Goal: Check status: Check status

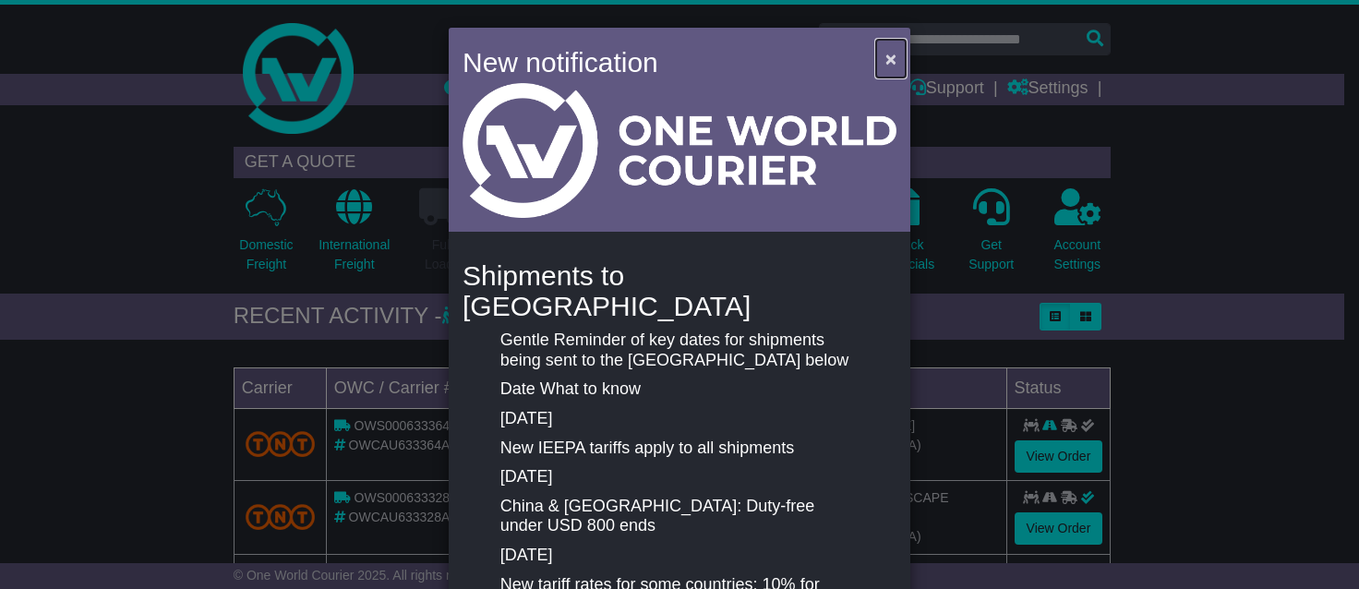
click at [886, 56] on span "×" at bounding box center [891, 58] width 11 height 21
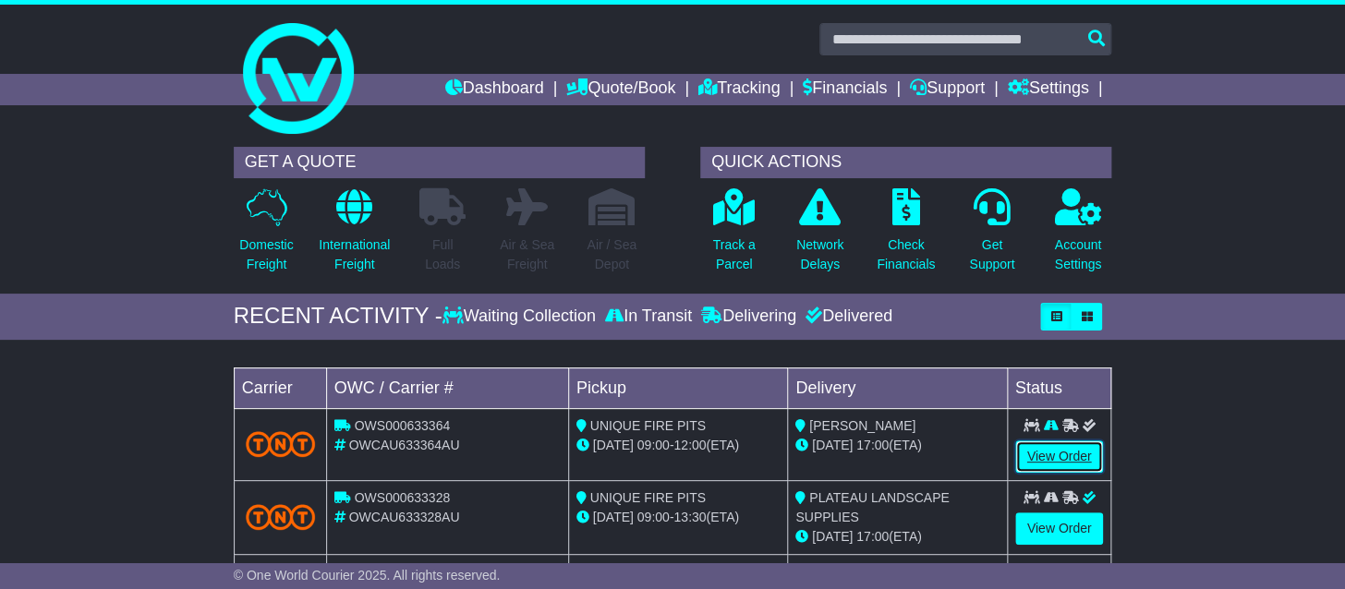
click at [1079, 452] on link "View Order" at bounding box center [1059, 457] width 89 height 32
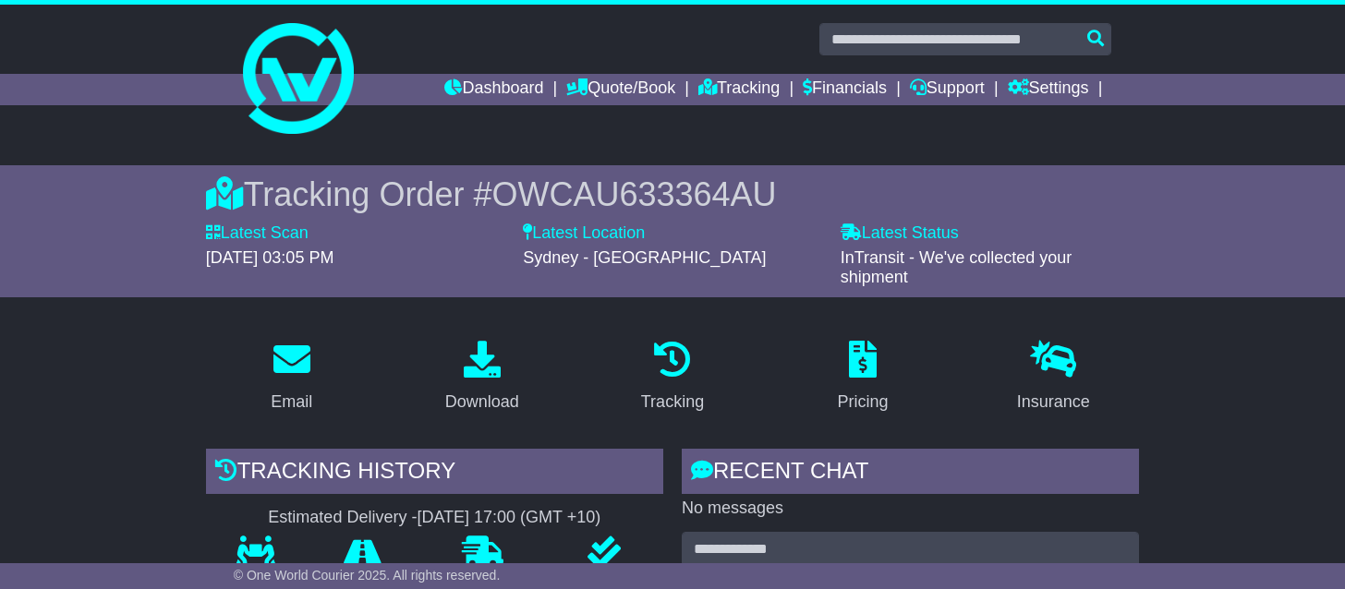
scroll to position [489, 0]
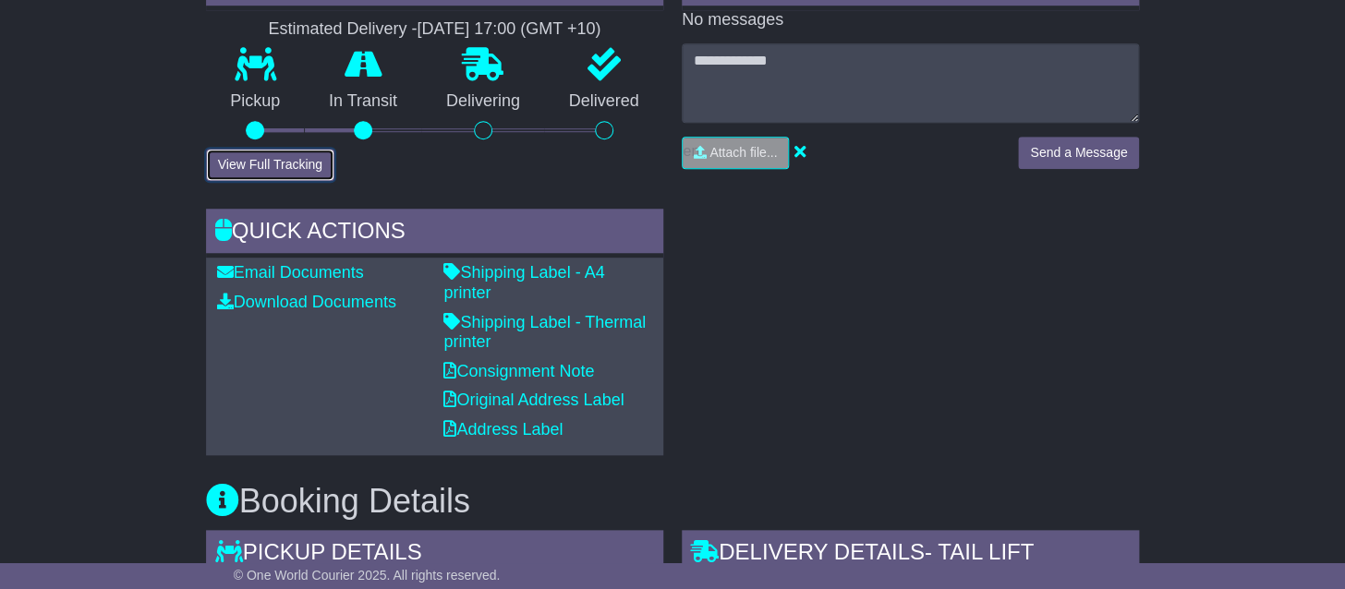
click at [274, 158] on button "View Full Tracking" at bounding box center [270, 165] width 128 height 32
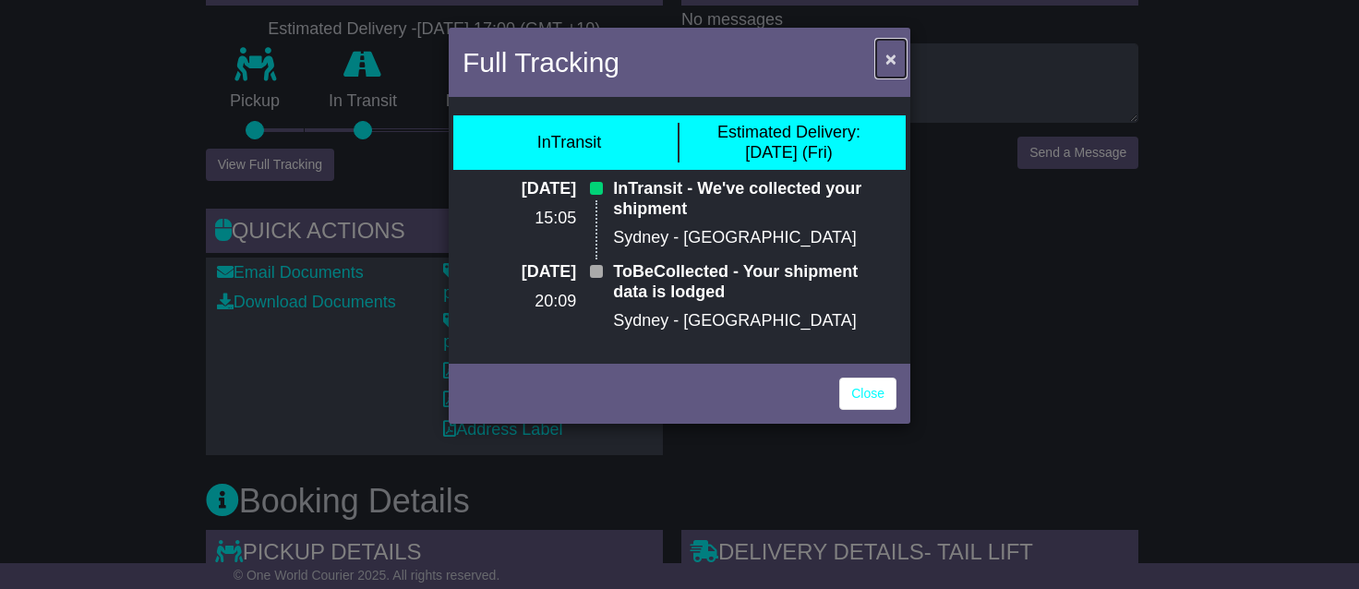
click at [897, 57] on span "×" at bounding box center [891, 58] width 11 height 21
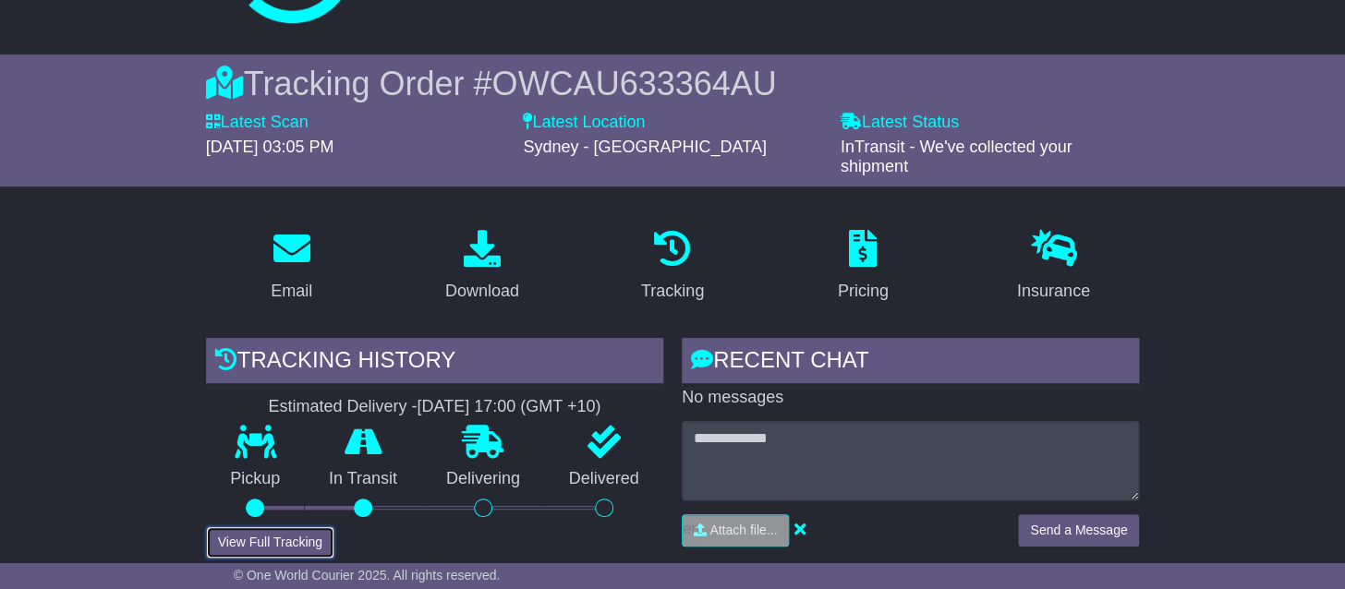
scroll to position [0, 0]
